Goal: Transaction & Acquisition: Purchase product/service

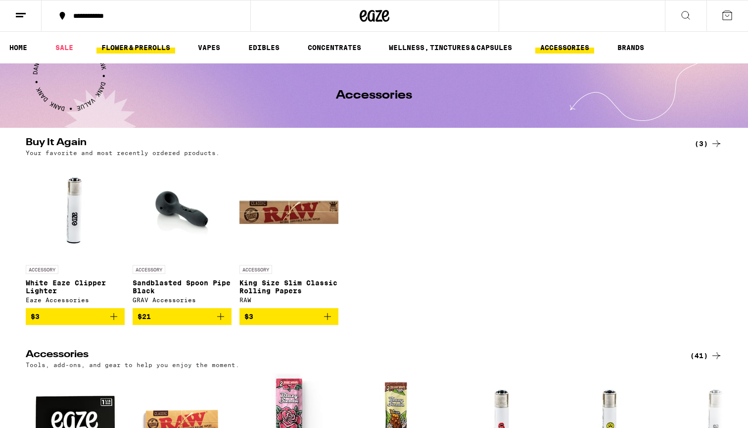
click at [107, 50] on link "FLOWER & PREROLLS" at bounding box center [135, 48] width 79 height 12
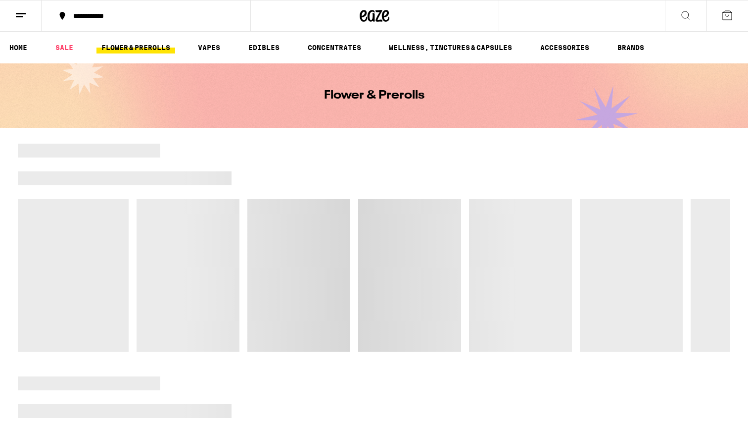
click at [326, 322] on div at bounding box center [374, 247] width 713 height 208
drag, startPoint x: 326, startPoint y: 323, endPoint x: 328, endPoint y: 349, distance: 26.8
click at [328, 349] on div at bounding box center [374, 247] width 713 height 208
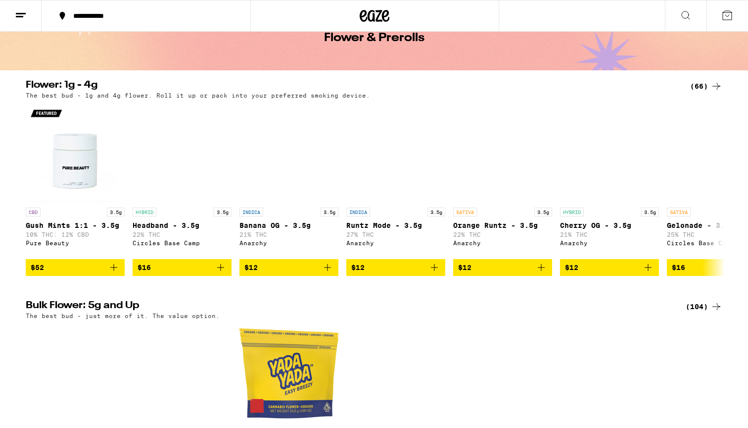
scroll to position [51, 0]
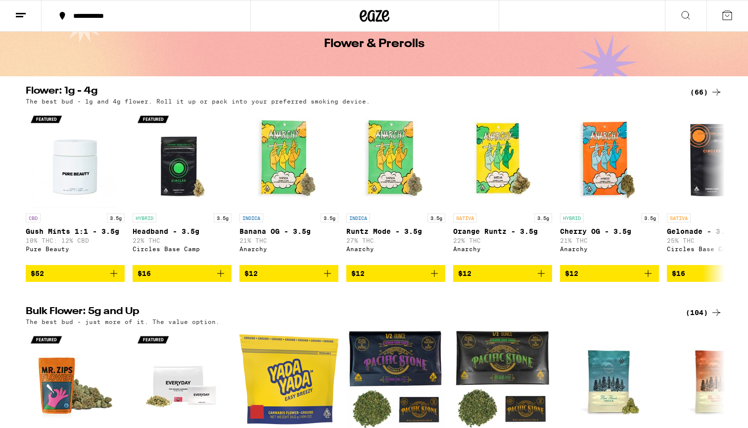
click at [695, 94] on div "(66)" at bounding box center [706, 92] width 32 height 12
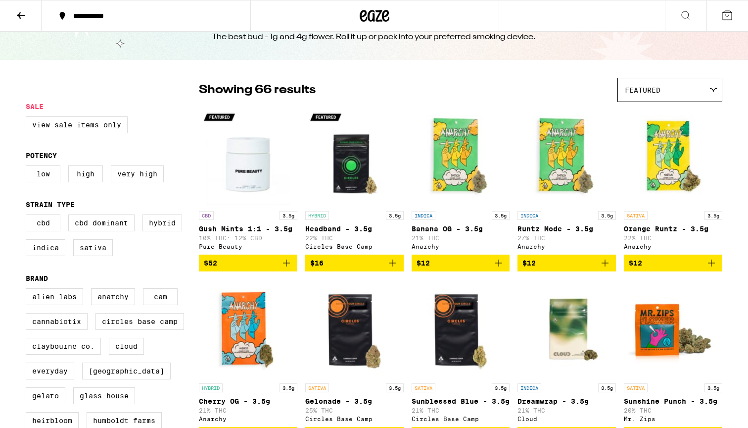
scroll to position [32, 0]
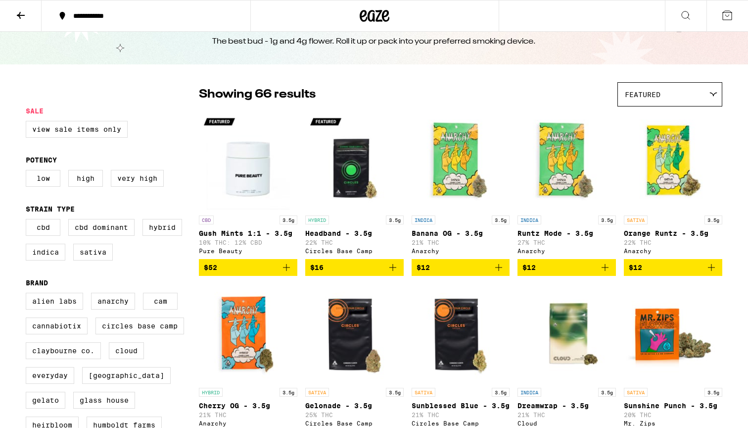
click at [637, 93] on span "Featured" at bounding box center [643, 95] width 36 height 8
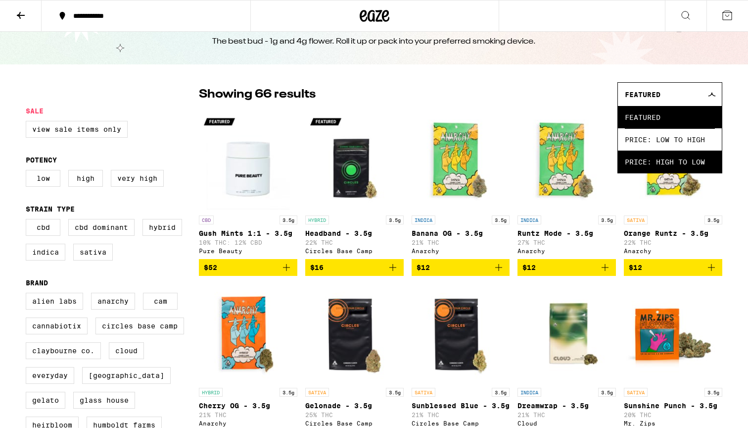
click at [649, 168] on span "Price: High to Low" at bounding box center [670, 161] width 90 height 22
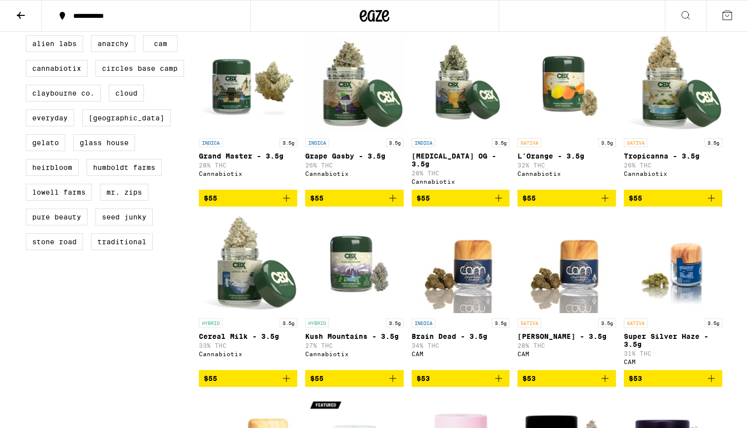
scroll to position [292, 0]
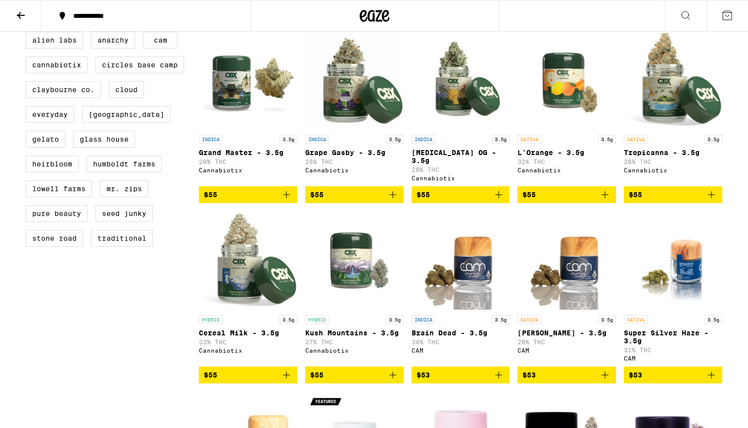
click at [608, 198] on icon "Add to bag" at bounding box center [605, 195] width 12 height 12
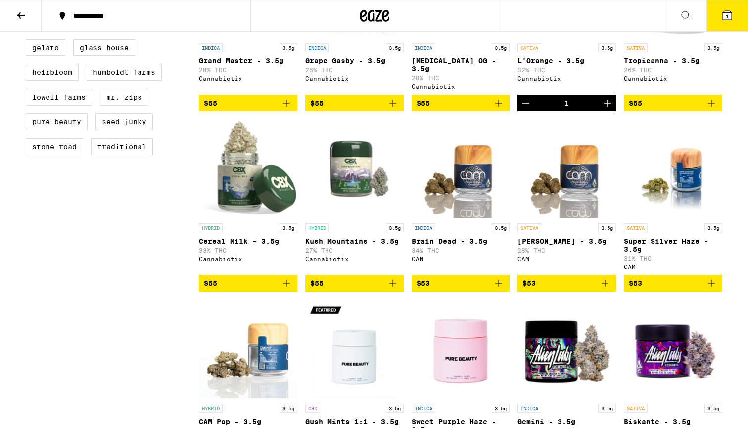
scroll to position [400, 0]
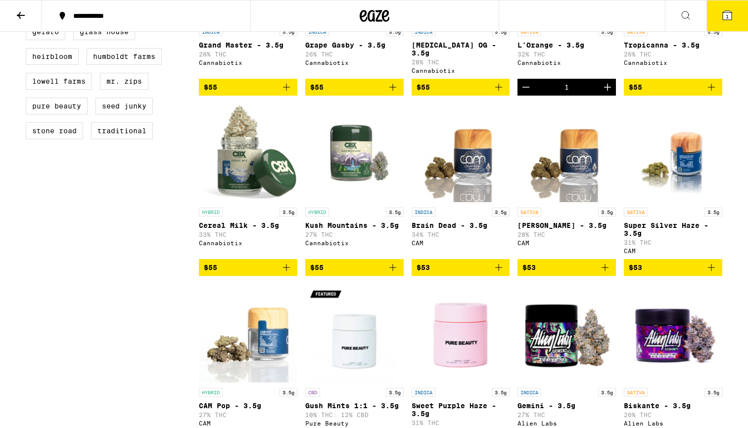
click at [496, 273] on icon "Add to bag" at bounding box center [499, 267] width 12 height 12
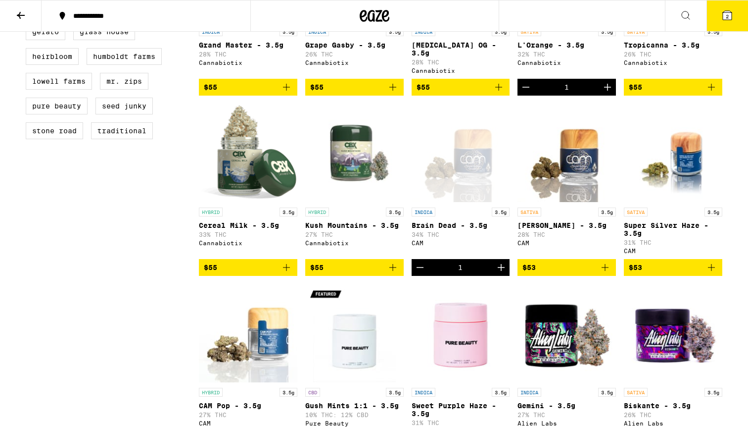
click at [640, 271] on span "$53" at bounding box center [635, 267] width 13 height 8
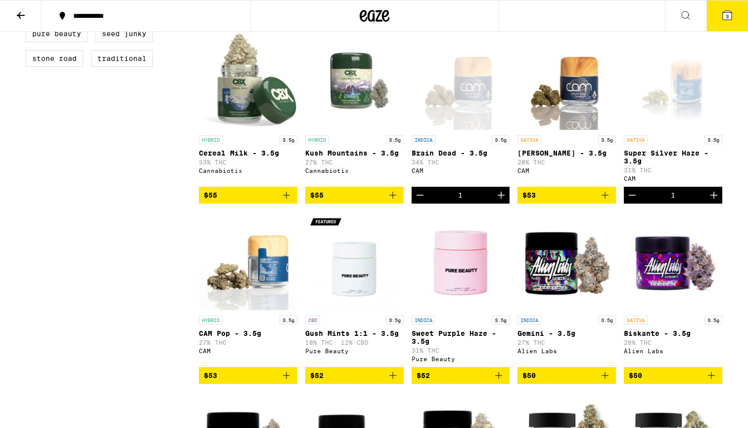
scroll to position [481, 0]
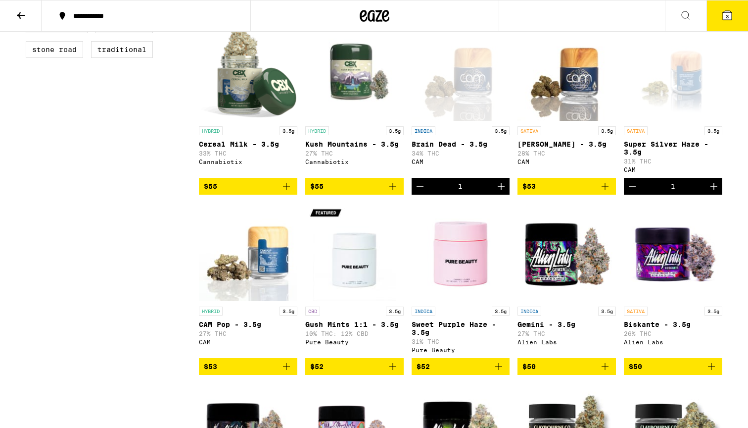
click at [626, 190] on icon "Decrement" at bounding box center [632, 186] width 12 height 12
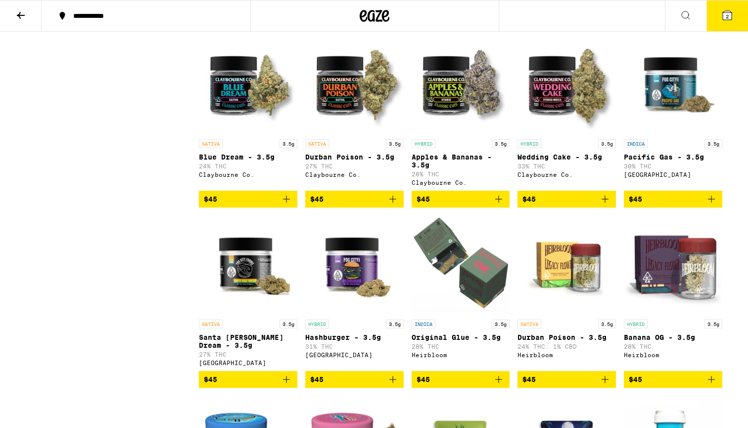
scroll to position [1009, 0]
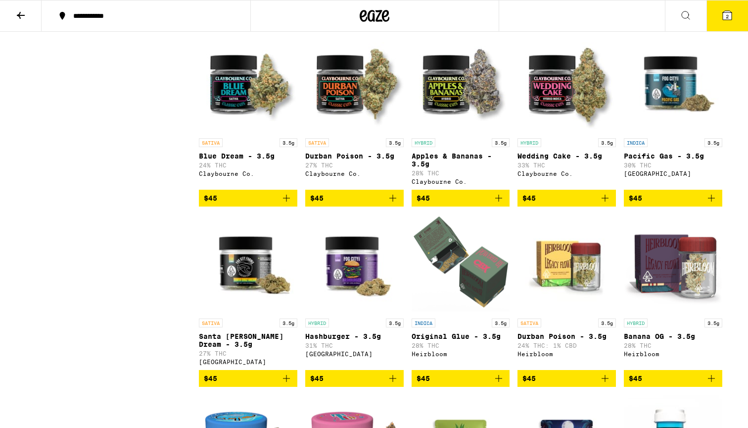
click at [606, 204] on icon "Add to bag" at bounding box center [605, 198] width 12 height 12
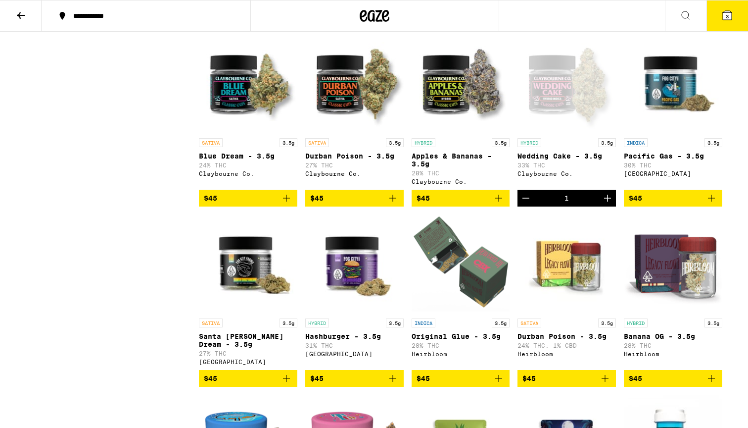
click at [715, 204] on icon "Add to bag" at bounding box center [712, 198] width 12 height 12
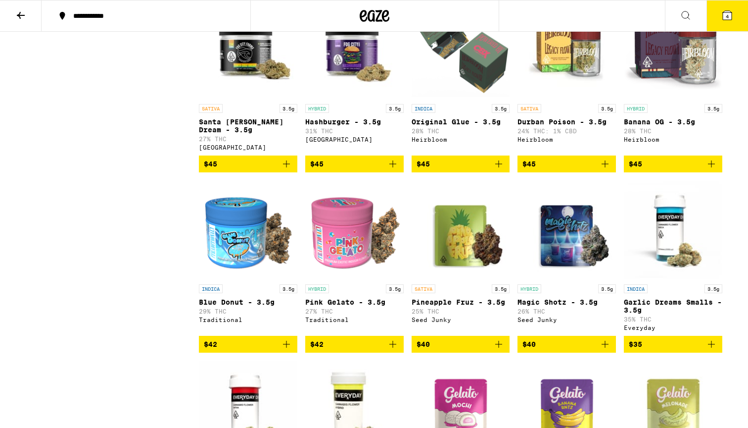
scroll to position [1226, 0]
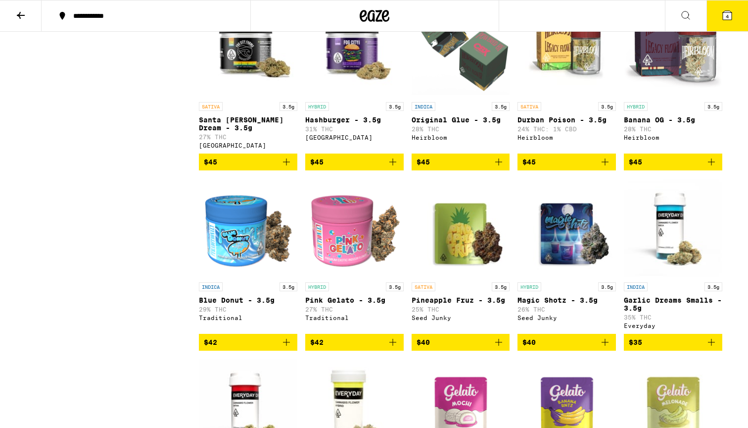
click at [710, 168] on icon "Add to bag" at bounding box center [712, 162] width 12 height 12
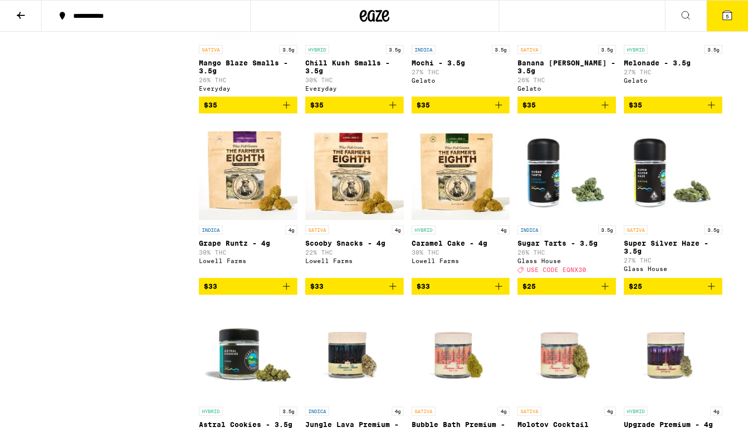
scroll to position [1650, 0]
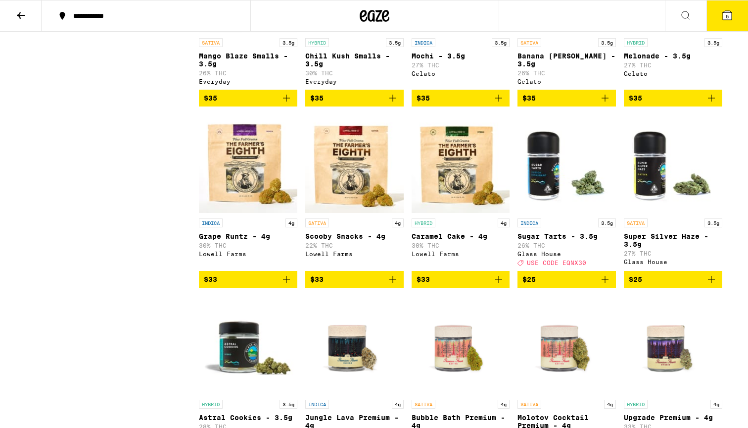
click at [499, 285] on icon "Add to bag" at bounding box center [499, 279] width 12 height 12
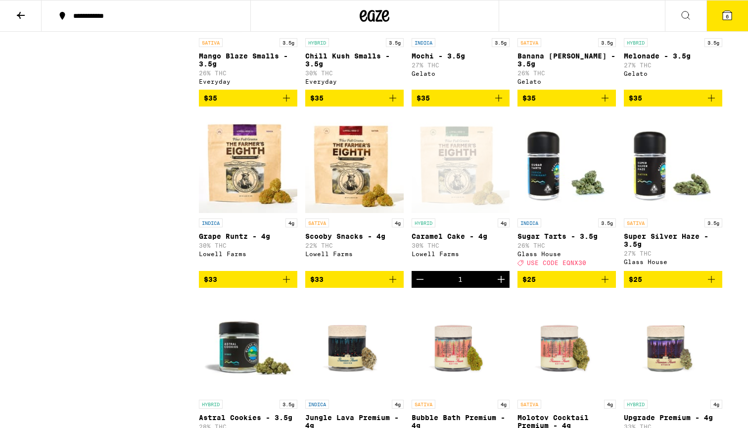
click at [736, 10] on button "6" at bounding box center [728, 15] width 42 height 31
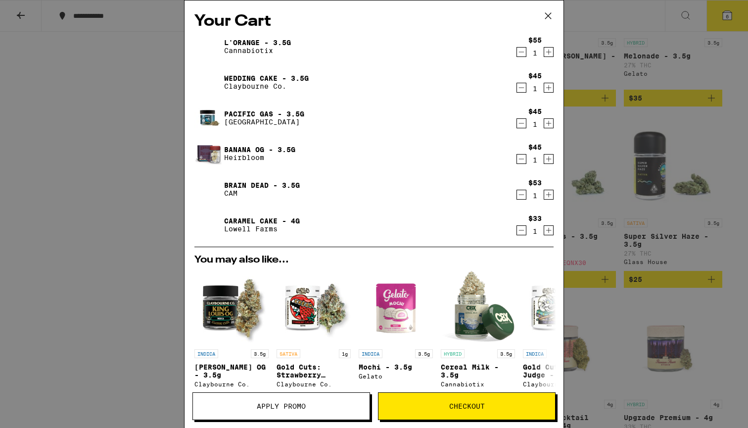
click at [622, 221] on div "Your Cart L'Orange - 3.5g Cannabiotix $55 1 Wedding Cake - 3.5g [PERSON_NAME] C…" at bounding box center [374, 214] width 748 height 428
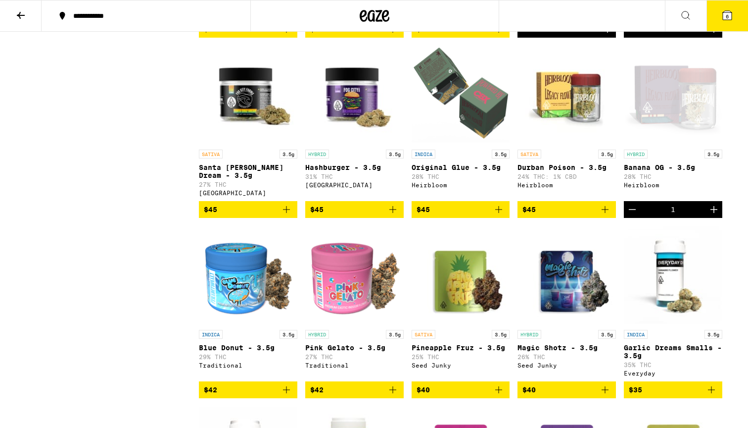
scroll to position [1176, 0]
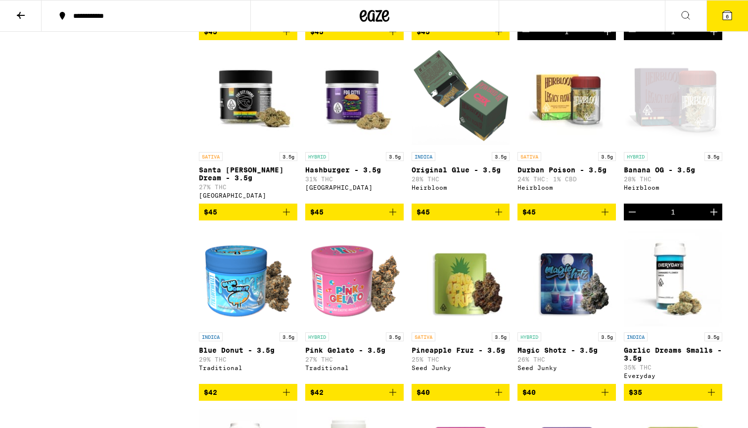
click at [387, 218] on icon "Add to bag" at bounding box center [393, 212] width 12 height 12
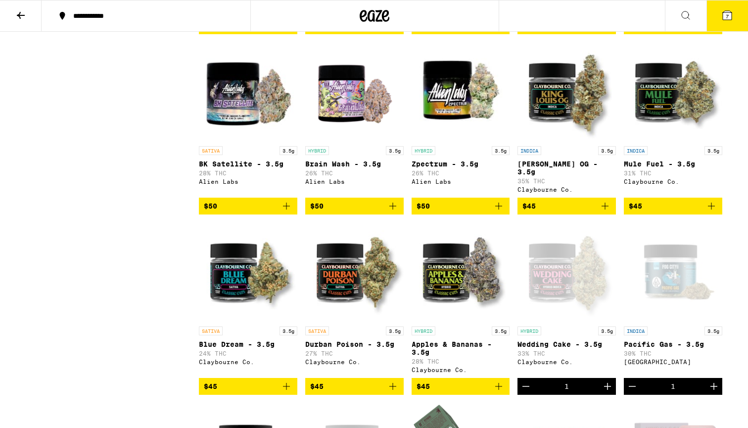
scroll to position [813, 0]
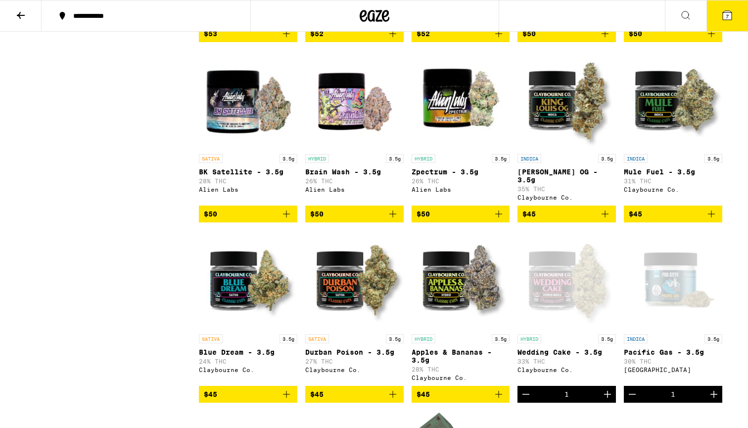
click at [729, 11] on icon at bounding box center [727, 15] width 9 height 9
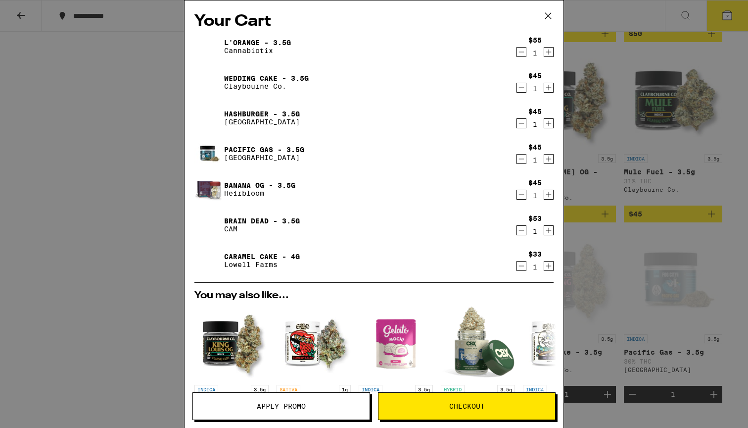
click at [587, 278] on div "Your Cart L'Orange - 3.5g Cannabiotix $55 1 Wedding Cake - 3.5g [PERSON_NAME] C…" at bounding box center [374, 214] width 748 height 428
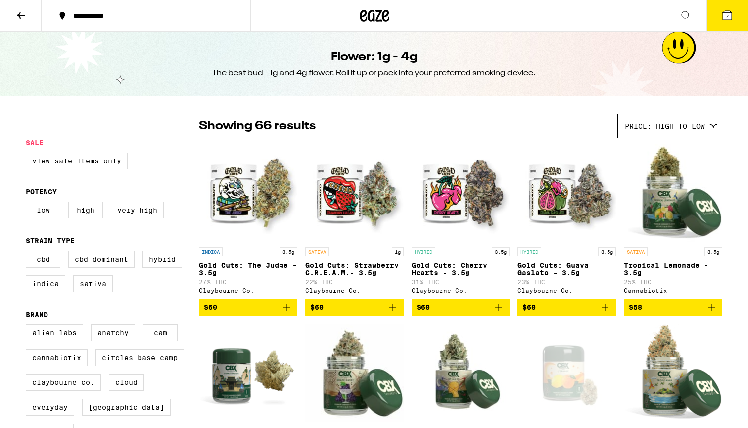
click at [360, 19] on icon at bounding box center [363, 16] width 7 height 12
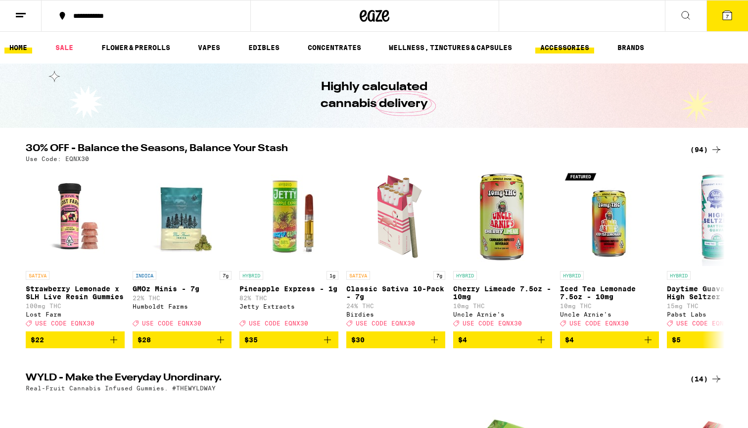
click at [587, 45] on link "ACCESSORIES" at bounding box center [564, 48] width 59 height 12
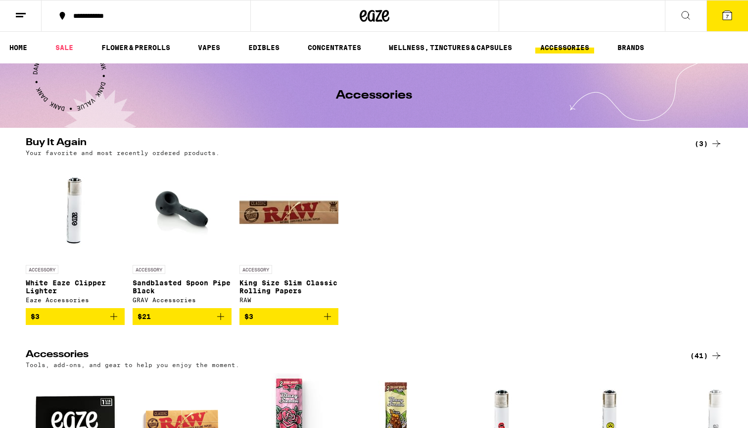
click at [333, 320] on icon "Add to bag" at bounding box center [328, 316] width 12 height 12
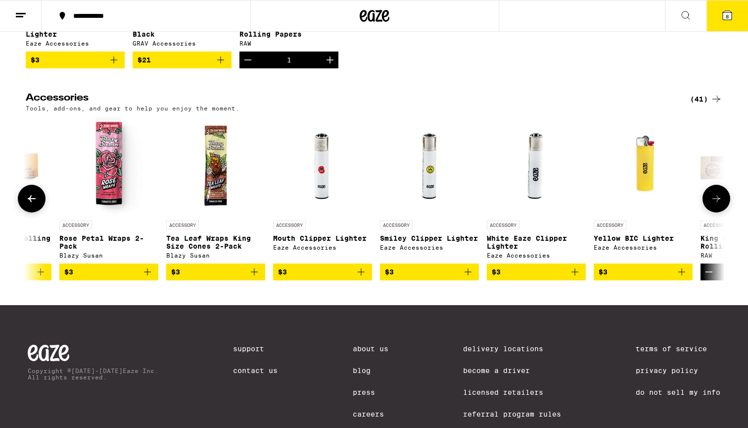
scroll to position [0, 187]
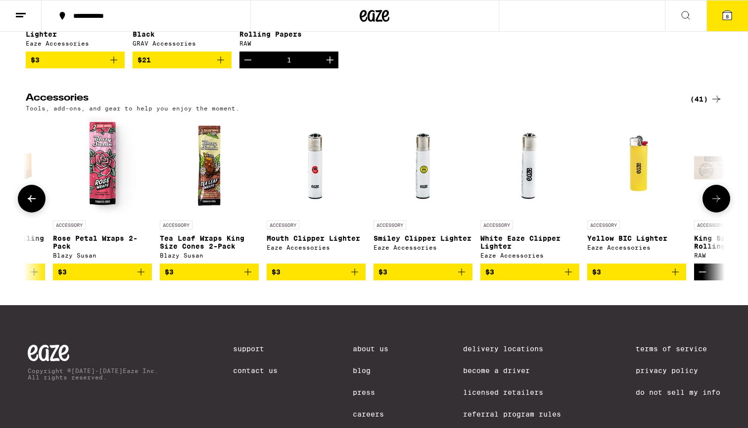
click at [565, 278] on icon "Add to bag" at bounding box center [569, 272] width 12 height 12
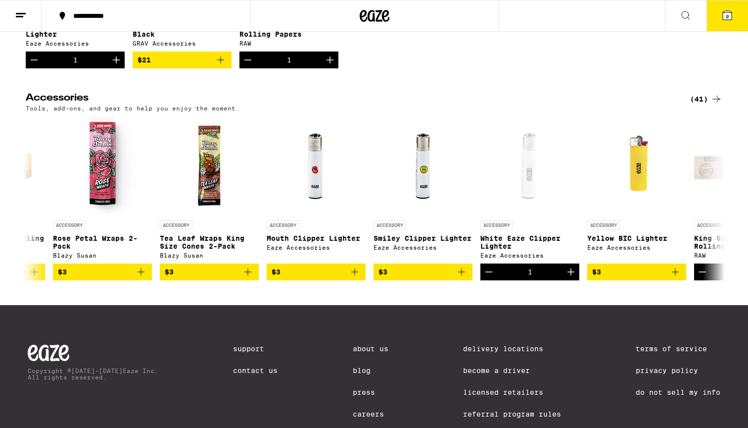
click at [730, 3] on button "9" at bounding box center [728, 15] width 42 height 31
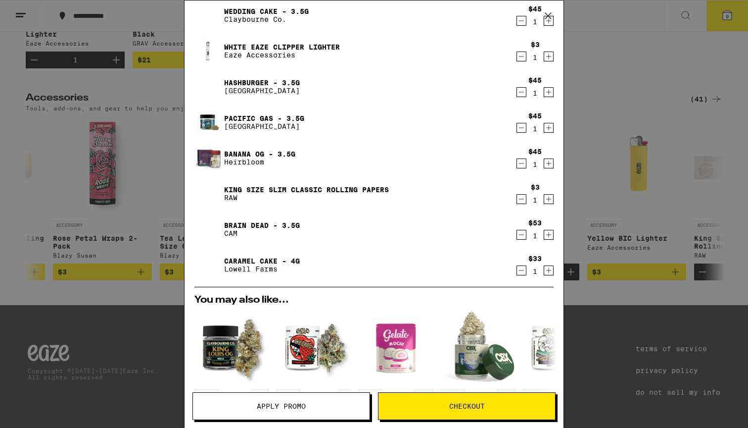
scroll to position [67, 0]
click at [506, 398] on button "Checkout" at bounding box center [467, 406] width 178 height 28
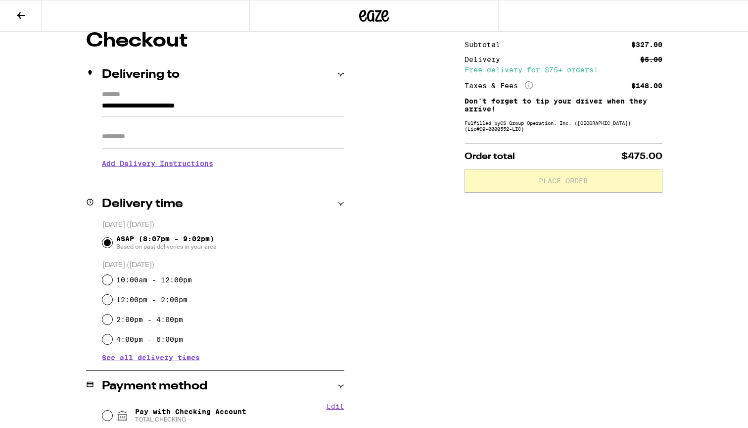
scroll to position [95, 0]
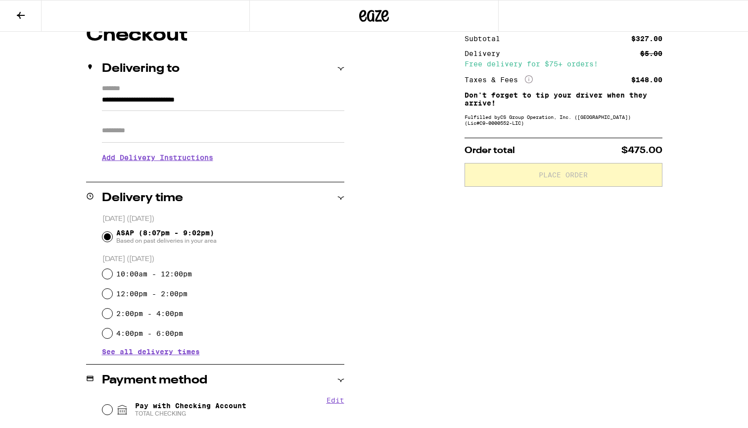
click at [284, 130] on input "Apt/Suite" at bounding box center [223, 131] width 242 height 24
type input "****"
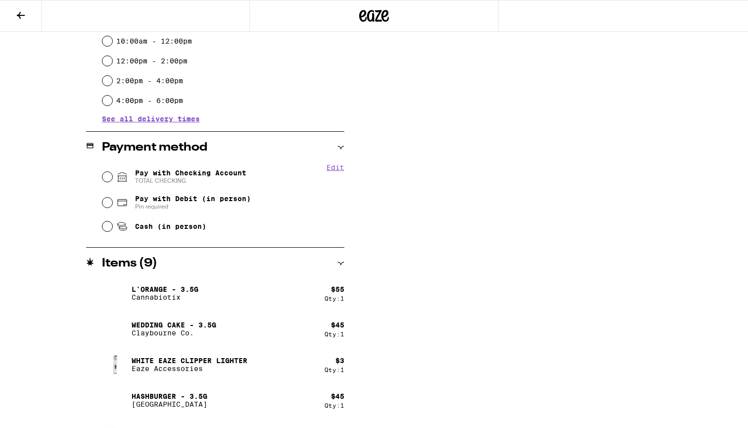
scroll to position [339, 0]
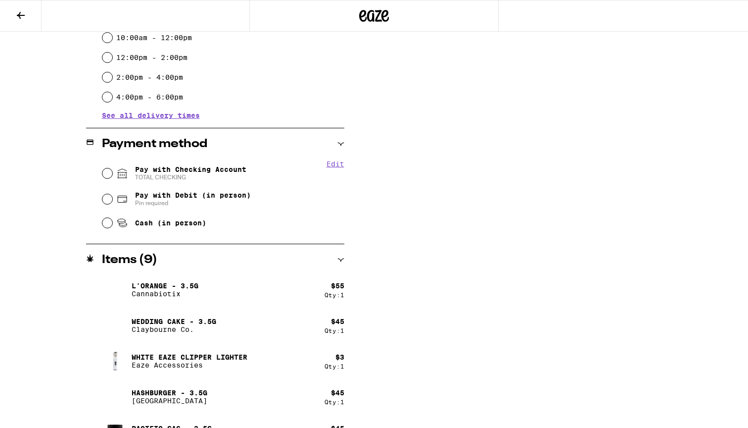
click at [146, 176] on span "TOTAL CHECKING" at bounding box center [190, 177] width 111 height 8
click at [112, 176] on input "Pay with Checking Account TOTAL CHECKING" at bounding box center [107, 173] width 10 height 10
radio input "true"
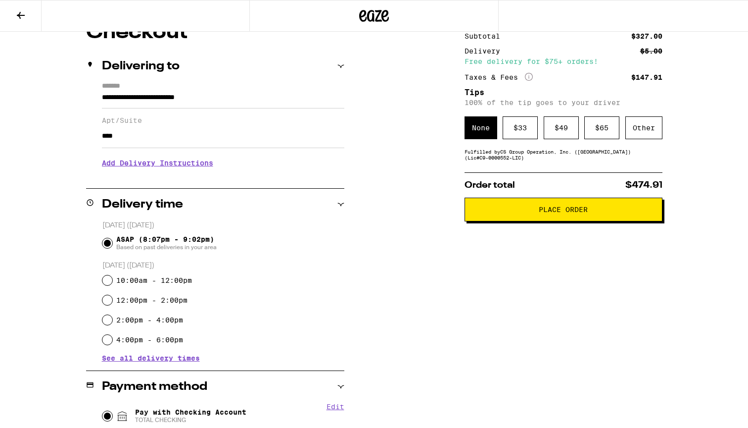
scroll to position [0, 0]
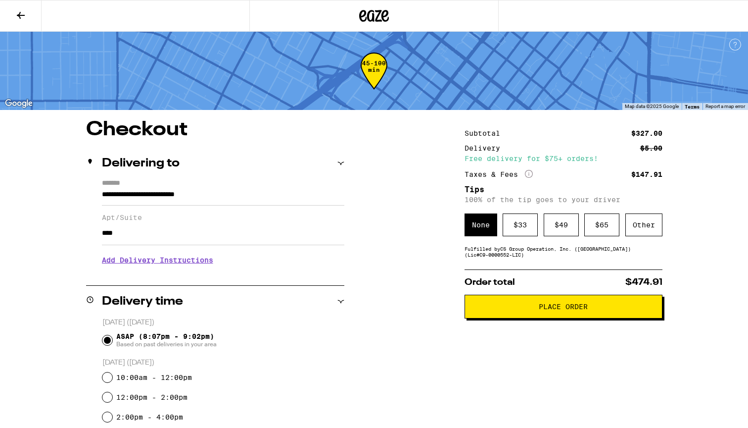
click at [504, 315] on button "Place Order" at bounding box center [564, 306] width 198 height 24
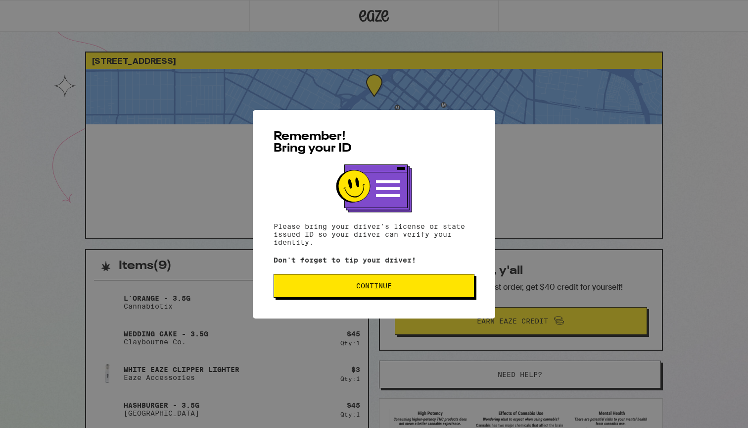
click at [439, 282] on button "Continue" at bounding box center [374, 286] width 201 height 24
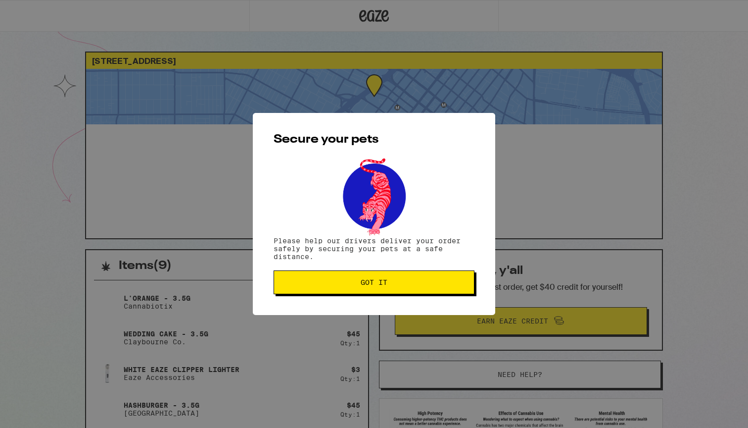
click at [439, 282] on span "Got it" at bounding box center [374, 282] width 184 height 7
